Goal: Information Seeking & Learning: Learn about a topic

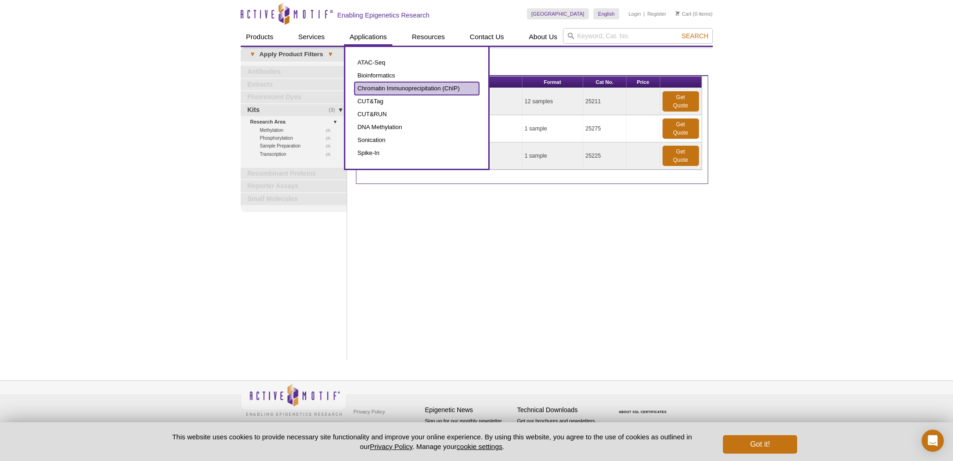
click at [379, 92] on link "Chromatin Immunoprecipitation (ChIP)" at bounding box center [416, 88] width 124 height 13
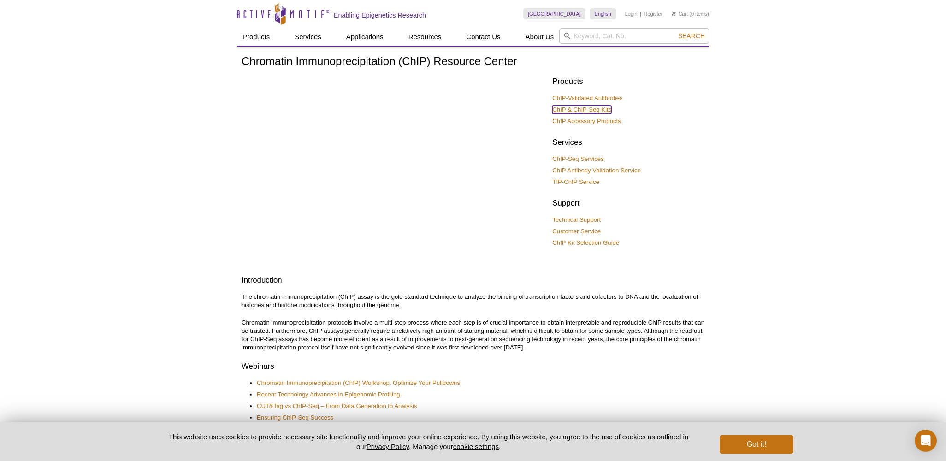
click at [583, 111] on link "ChIP & ChIP-Seq Kits" at bounding box center [581, 110] width 59 height 8
